Goal: Information Seeking & Learning: Learn about a topic

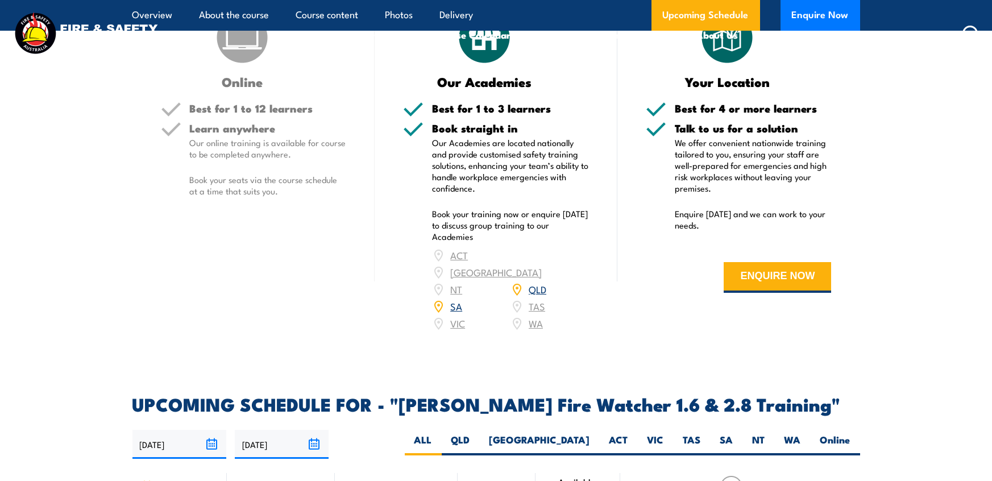
scroll to position [1371, 0]
drag, startPoint x: 82, startPoint y: 116, endPoint x: 29, endPoint y: 114, distance: 52.9
copy li "MSMWHS212"
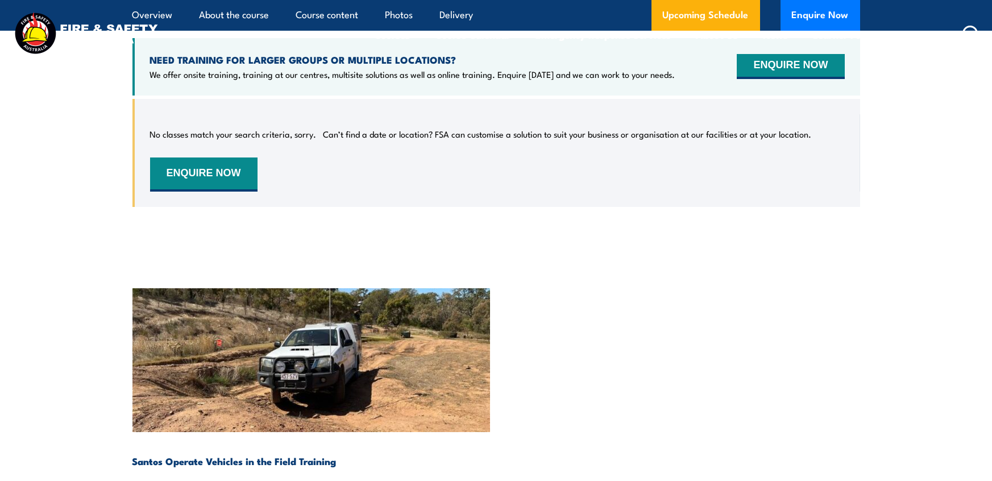
scroll to position [1881, 0]
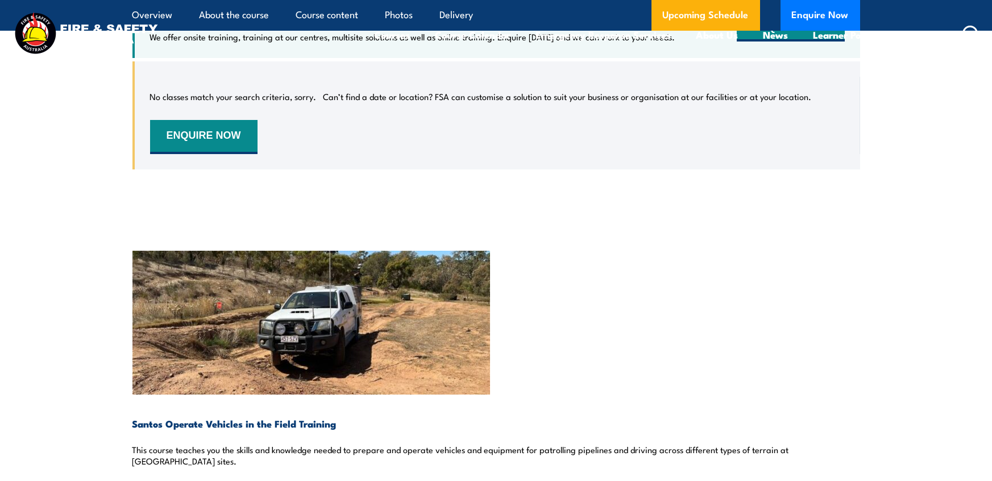
drag, startPoint x: 82, startPoint y: 93, endPoint x: 28, endPoint y: 94, distance: 54.0
click at [0, 0] on li "MSMWHS205 Control minor incidents" at bounding box center [0, 0] width 0 height 0
copy li "MSMWHS205"
